Goal: Task Accomplishment & Management: Complete application form

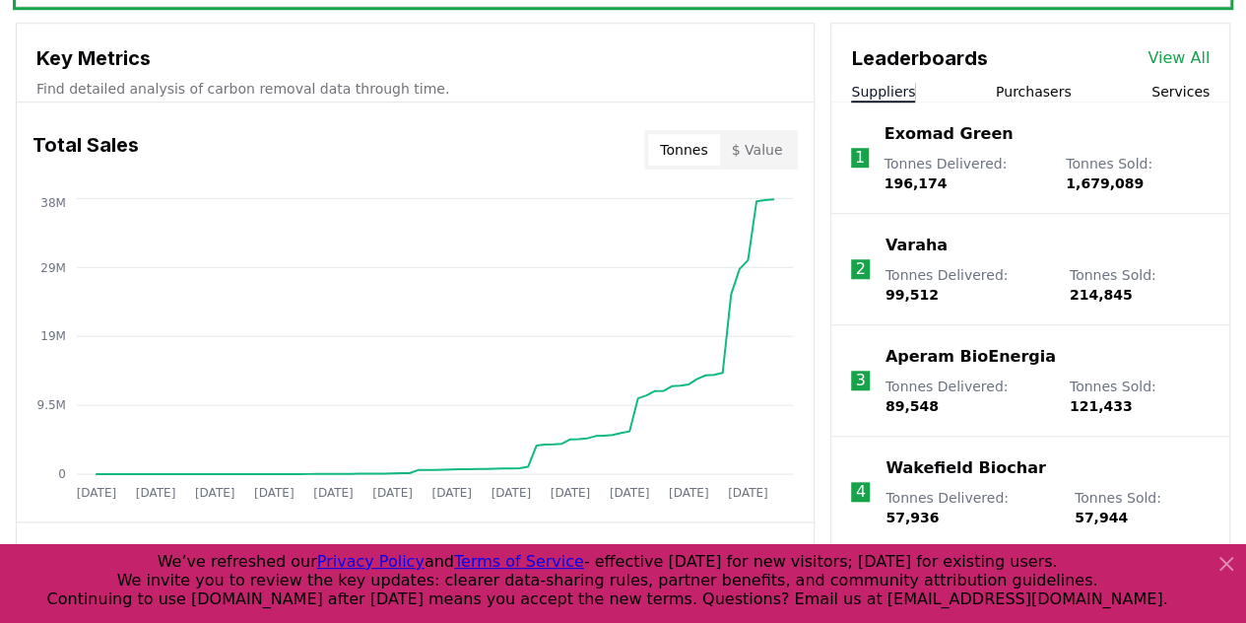
scroll to position [707, 0]
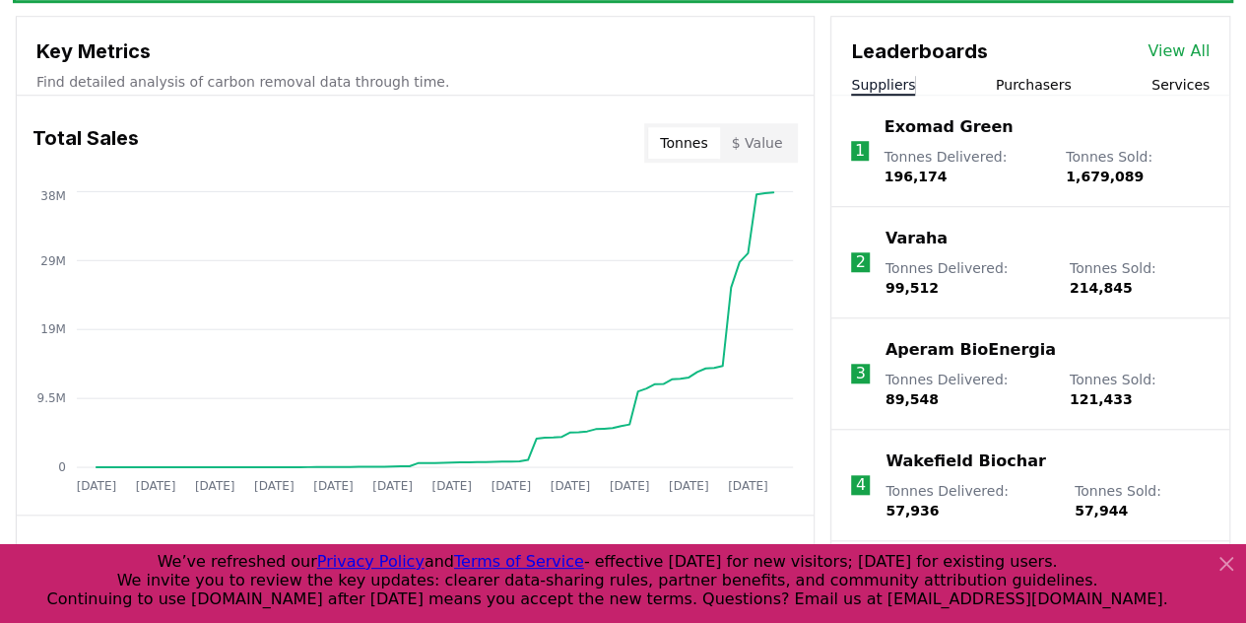
click at [898, 249] on p "Varaha" at bounding box center [916, 239] width 62 height 24
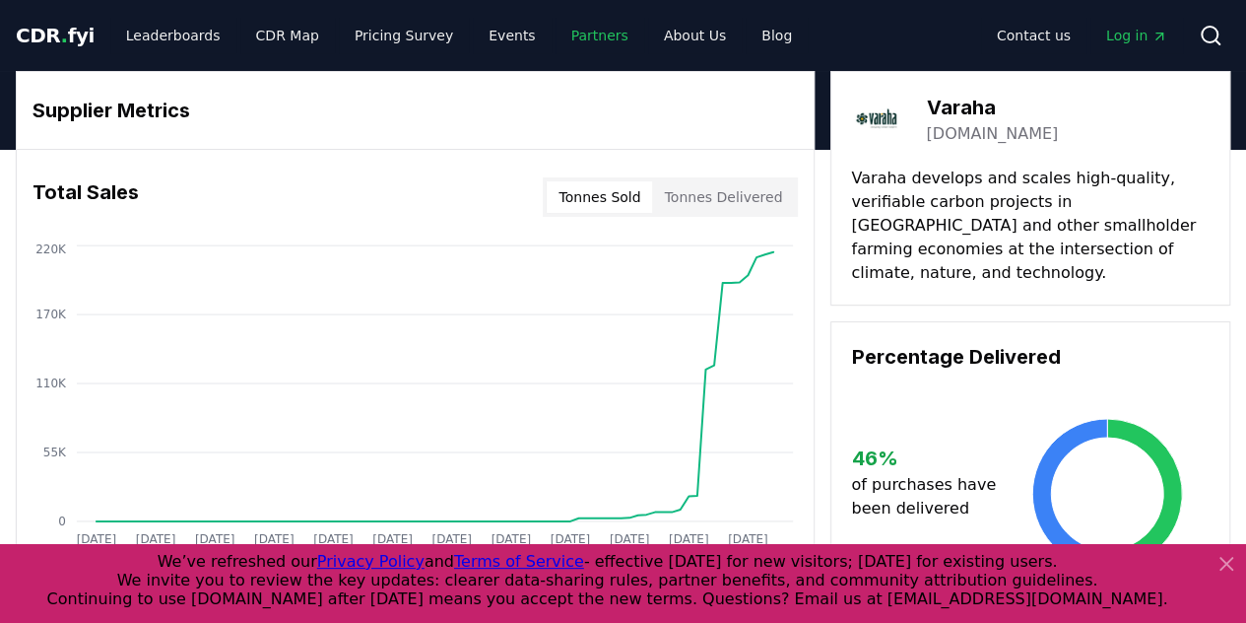
click at [582, 37] on link "Partners" at bounding box center [600, 35] width 89 height 35
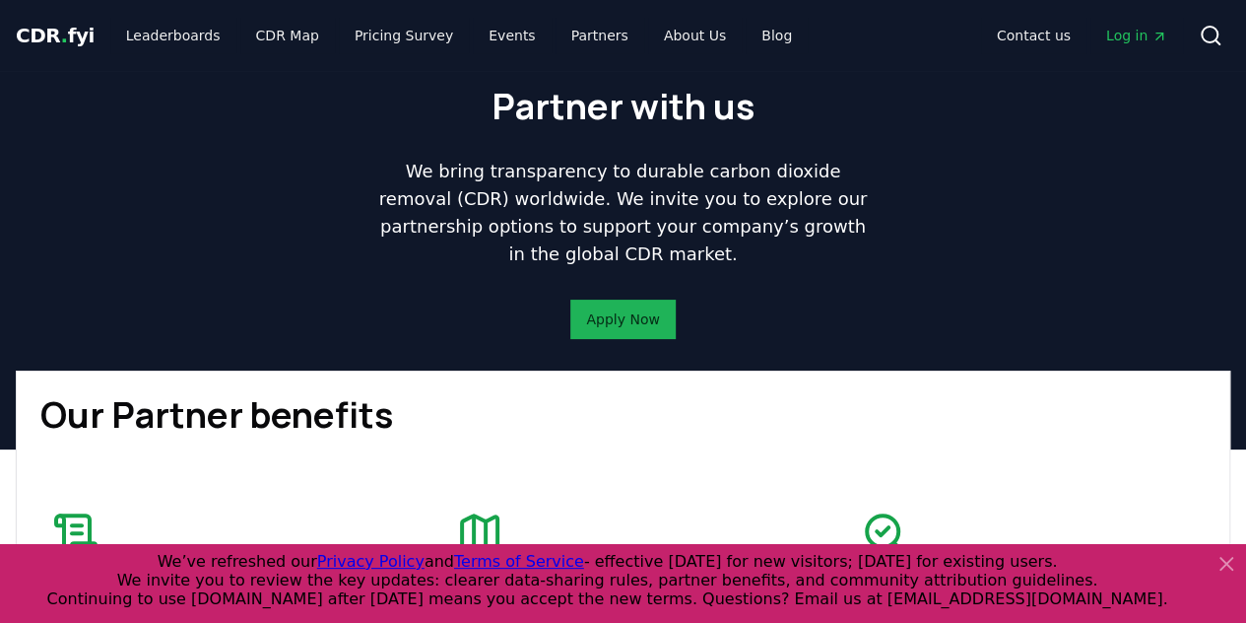
click at [607, 323] on link "Apply Now" at bounding box center [622, 319] width 73 height 20
